Goal: Information Seeking & Learning: Learn about a topic

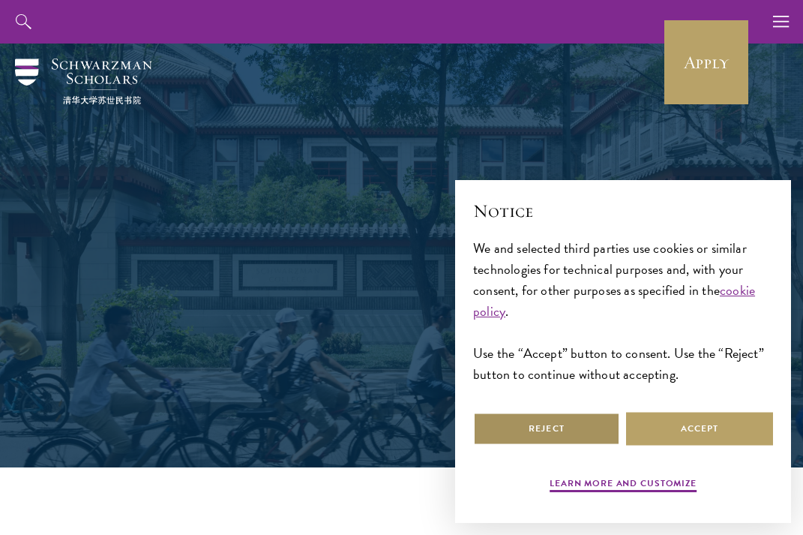
click at [529, 417] on button "Reject" at bounding box center [546, 429] width 147 height 34
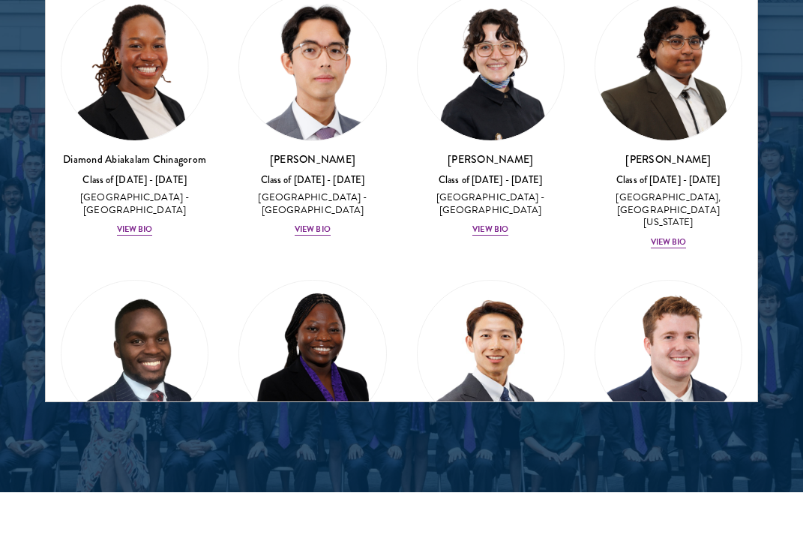
scroll to position [340, 0]
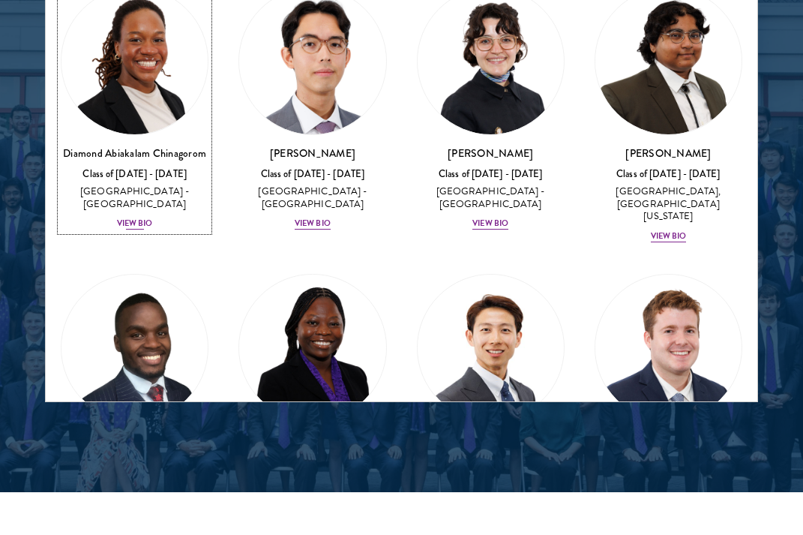
click at [145, 217] on div "View Bio" at bounding box center [135, 223] width 36 height 12
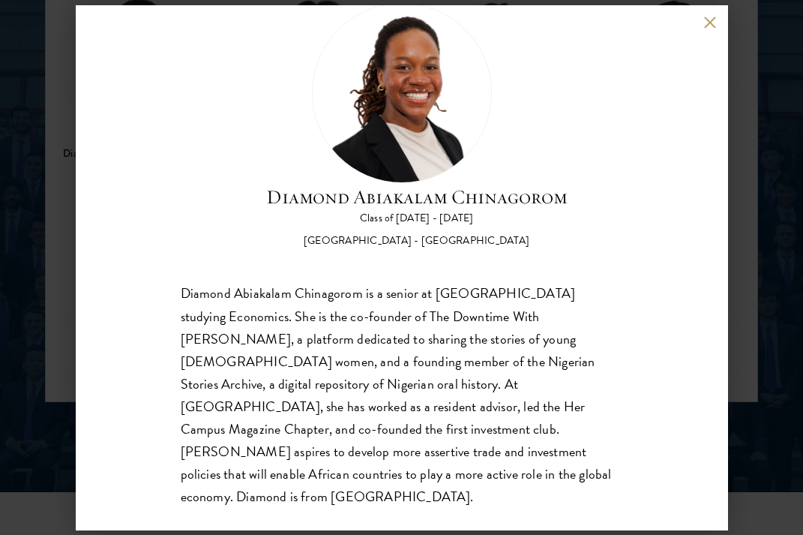
scroll to position [2127, 0]
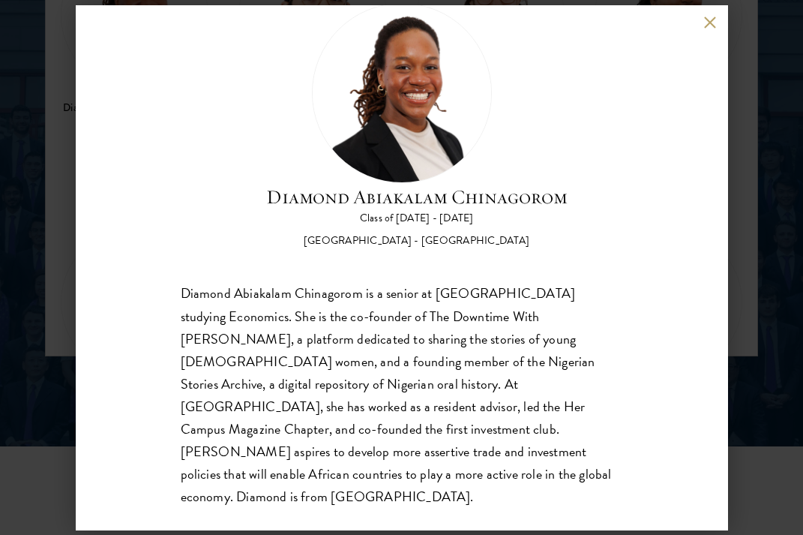
click at [712, 24] on button at bounding box center [710, 22] width 13 height 13
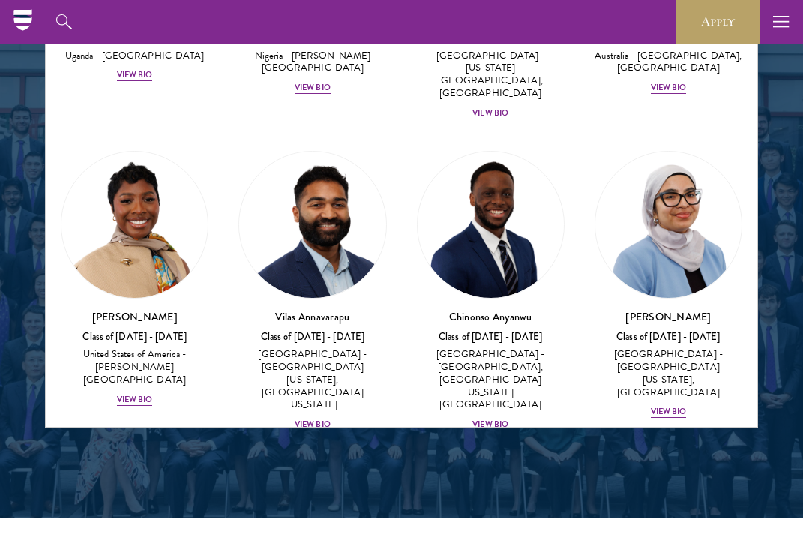
scroll to position [789, 0]
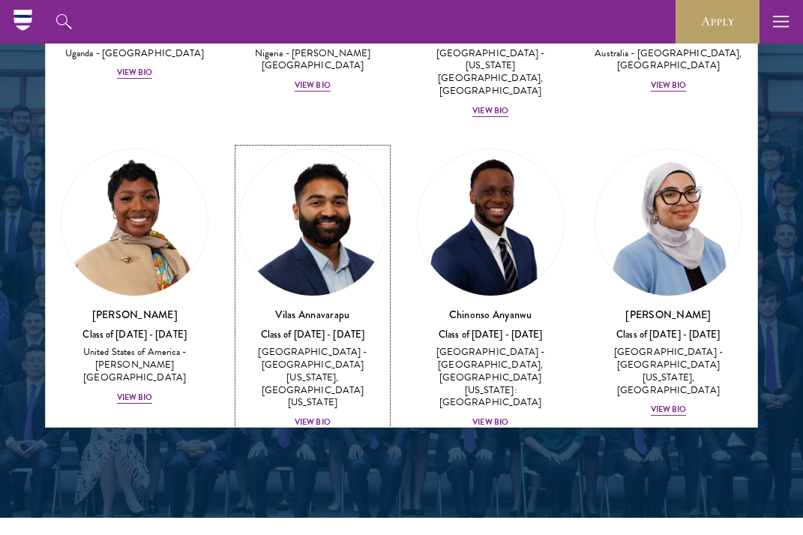
click at [310, 416] on div "View Bio" at bounding box center [313, 422] width 36 height 12
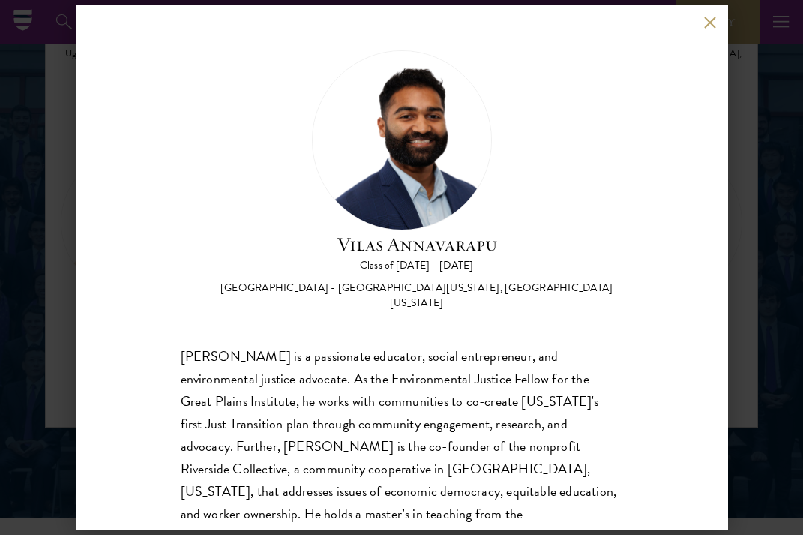
scroll to position [47, 0]
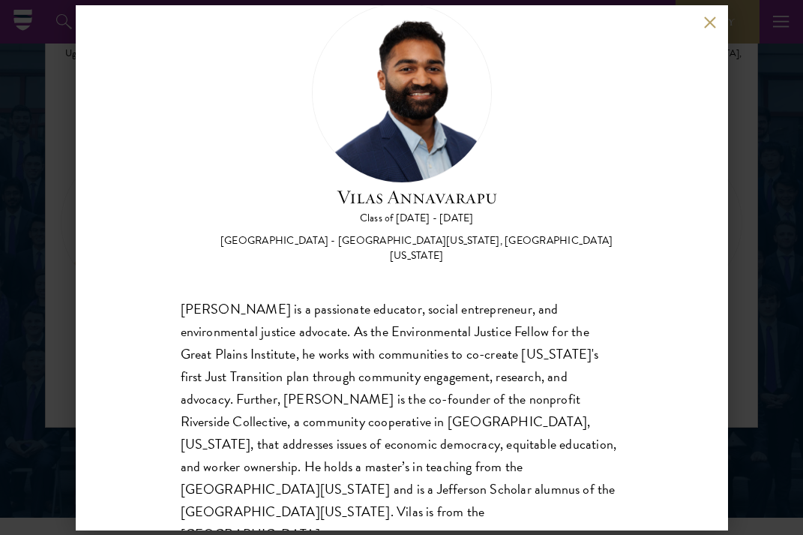
click at [707, 15] on div "[PERSON_NAME] Class of [DATE] - [DATE] [GEOGRAPHIC_DATA] - [GEOGRAPHIC_DATA][US…" at bounding box center [402, 267] width 652 height 525
click at [708, 17] on button at bounding box center [710, 22] width 13 height 13
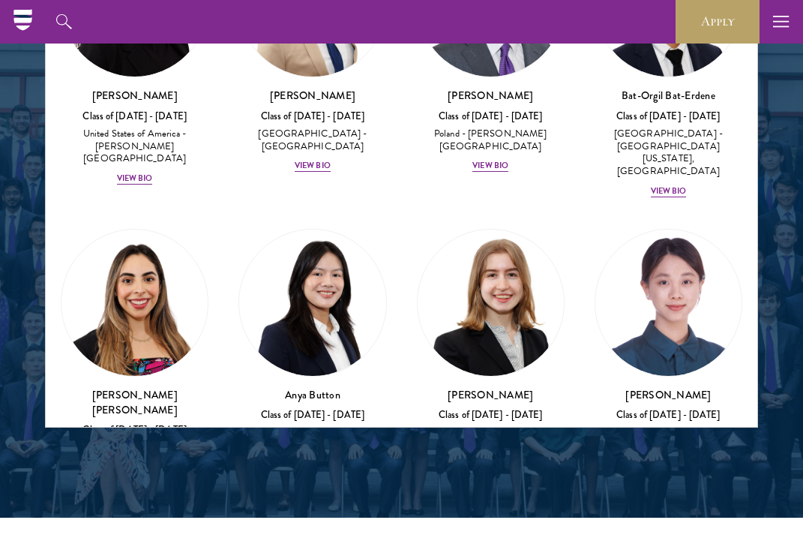
scroll to position [1342, 0]
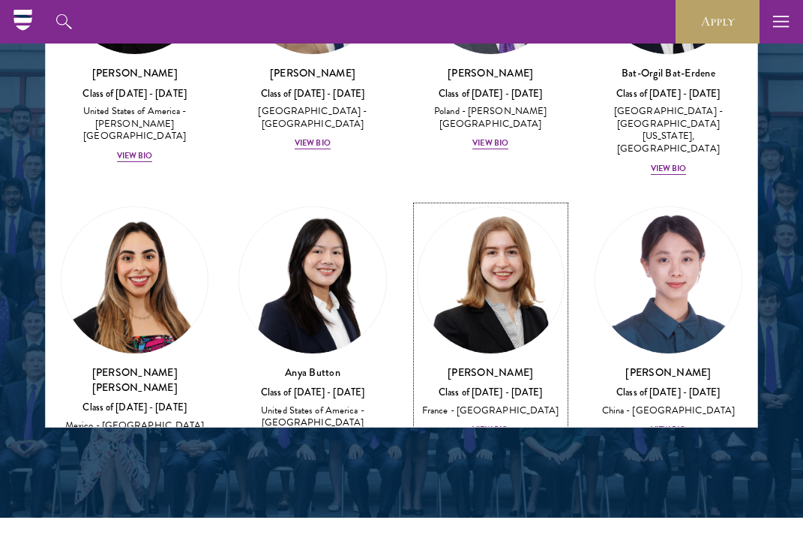
click at [487, 424] on div "View Bio" at bounding box center [490, 430] width 36 height 12
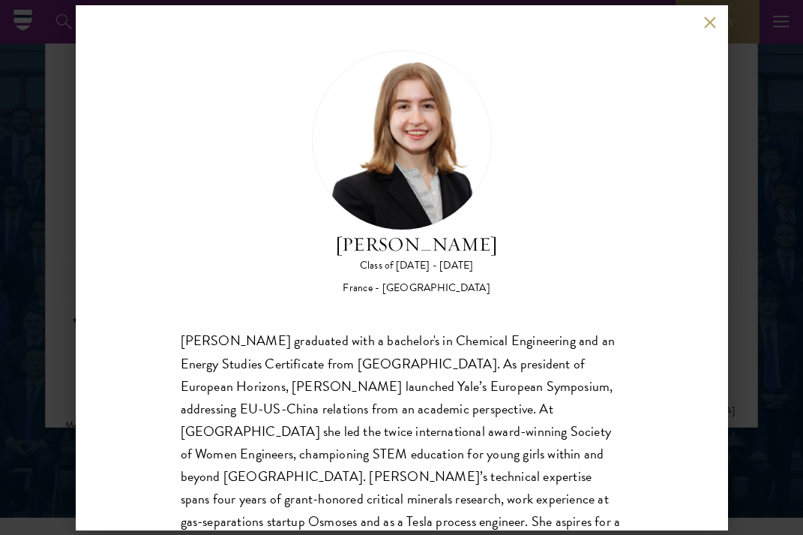
scroll to position [70, 0]
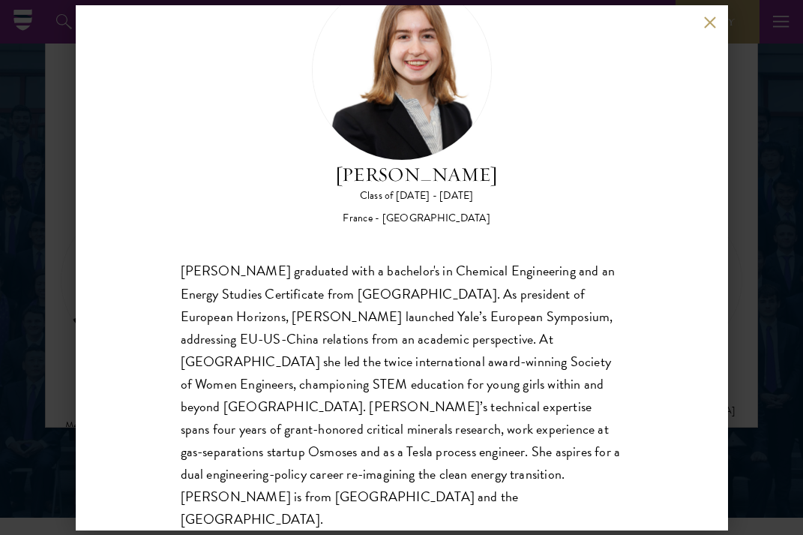
click at [718, 22] on div "[PERSON_NAME] Class of [DATE] - [DATE] [GEOGRAPHIC_DATA] - [GEOGRAPHIC_DATA] [P…" at bounding box center [402, 267] width 652 height 525
click at [701, 22] on div "[PERSON_NAME] Class of [DATE] - [DATE] [GEOGRAPHIC_DATA] - [GEOGRAPHIC_DATA] [P…" at bounding box center [402, 267] width 652 height 525
click at [706, 22] on button at bounding box center [710, 22] width 13 height 13
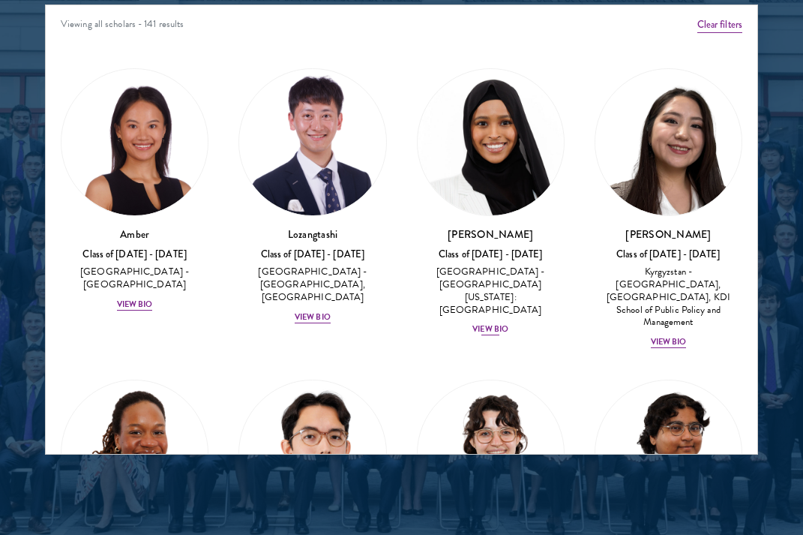
scroll to position [2031, 0]
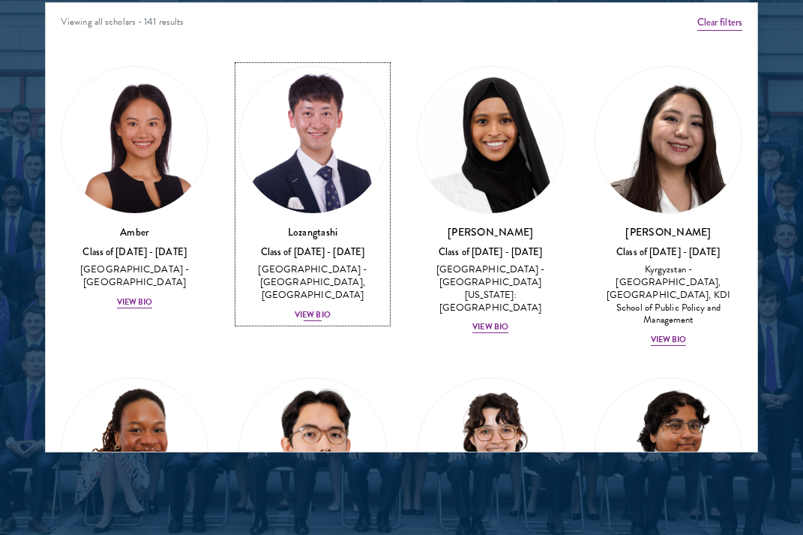
click at [321, 309] on div "View Bio" at bounding box center [313, 315] width 36 height 12
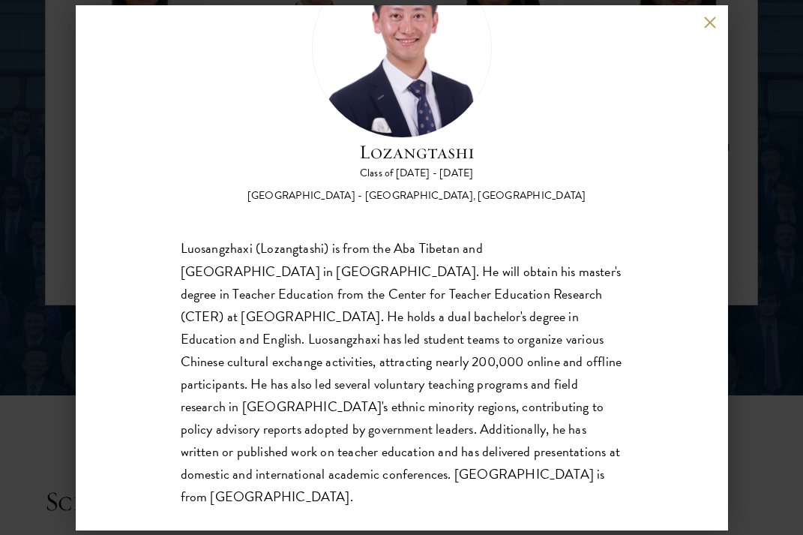
scroll to position [2180, 0]
click at [704, 23] on button at bounding box center [710, 22] width 13 height 13
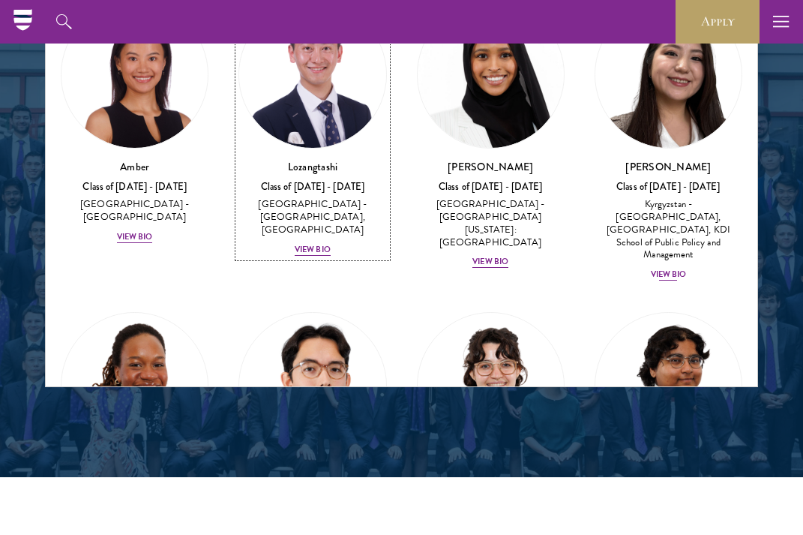
scroll to position [99, 0]
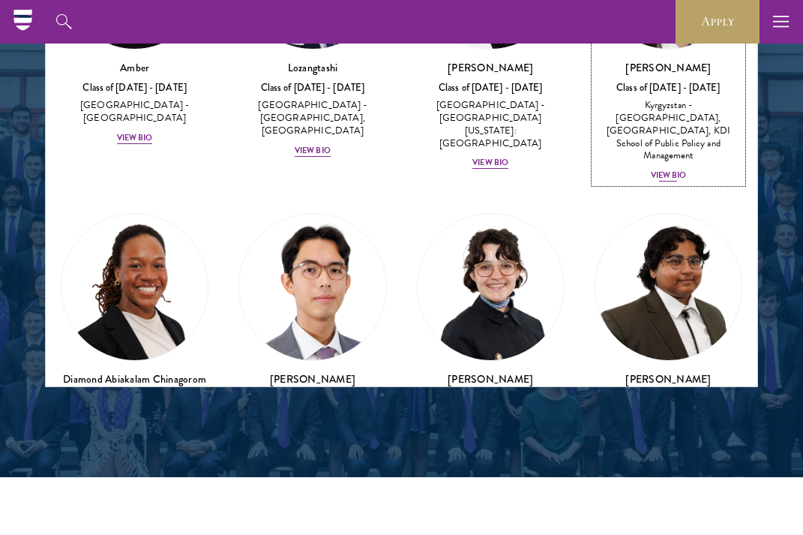
click at [667, 169] on div "View Bio" at bounding box center [669, 175] width 36 height 12
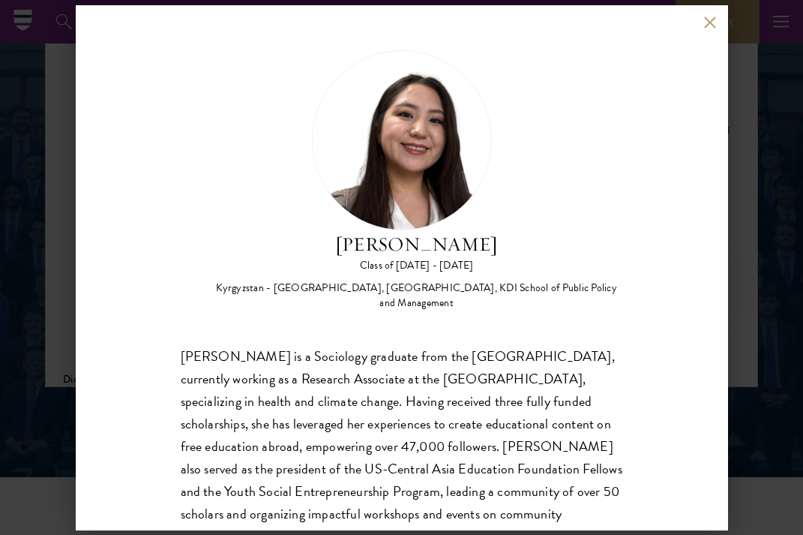
scroll to position [85, 0]
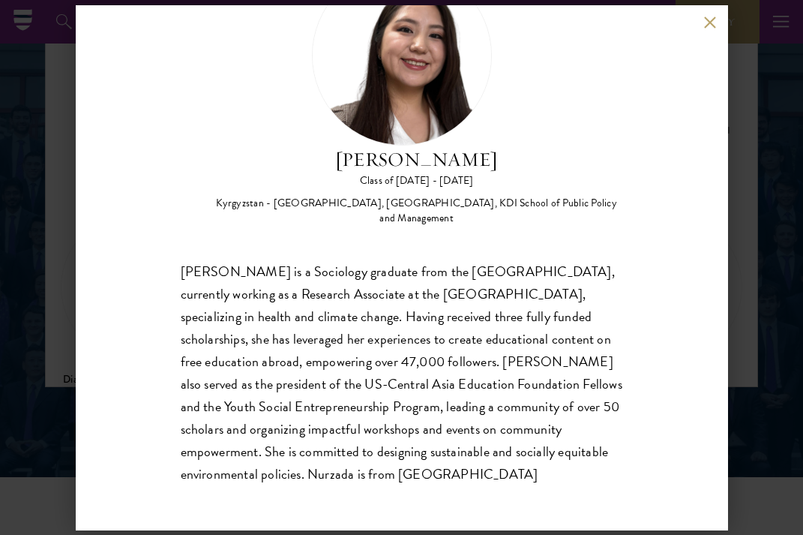
click at [774, 195] on div "Nurzada Abdivalieva Class of [DATE] - [DATE] [GEOGRAPHIC_DATA] - [GEOGRAPHIC_DA…" at bounding box center [401, 267] width 803 height 535
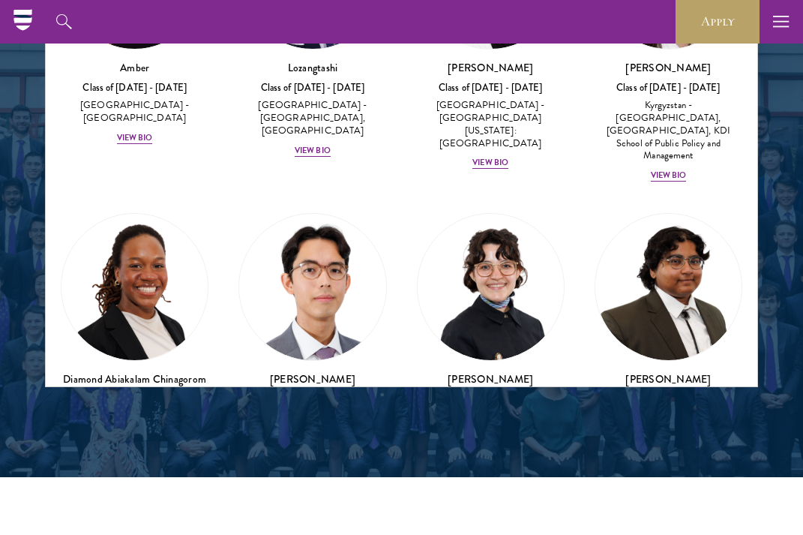
scroll to position [2034, 0]
